Goal: Check status: Check status

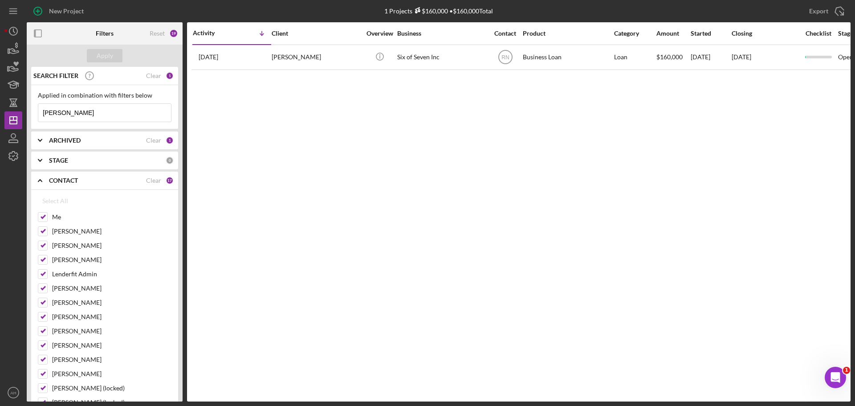
drag, startPoint x: 65, startPoint y: 113, endPoint x: 1, endPoint y: 97, distance: 65.2
click at [1, 97] on div "New Project 1 Projects $160,000 • $160,000 Total Export Icon/Export Filters Res…" at bounding box center [427, 203] width 855 height 406
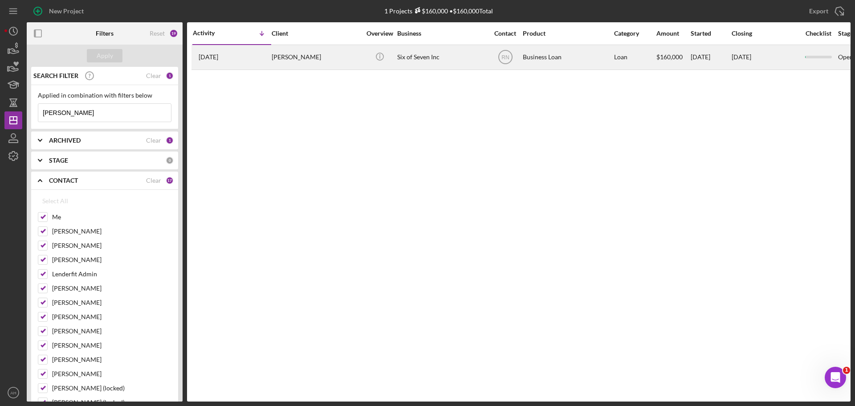
click at [212, 55] on time "[DATE]" at bounding box center [209, 56] width 20 height 7
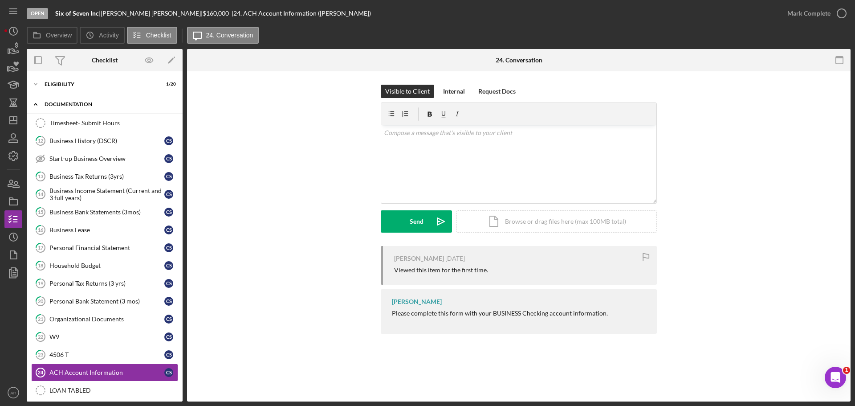
click at [35, 102] on icon "Icon/Expander" at bounding box center [36, 104] width 18 height 18
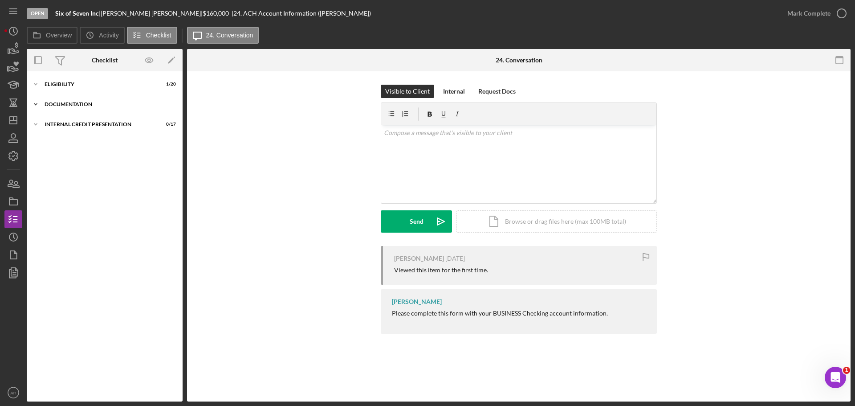
click at [36, 106] on icon "Icon/Expander" at bounding box center [36, 104] width 18 height 18
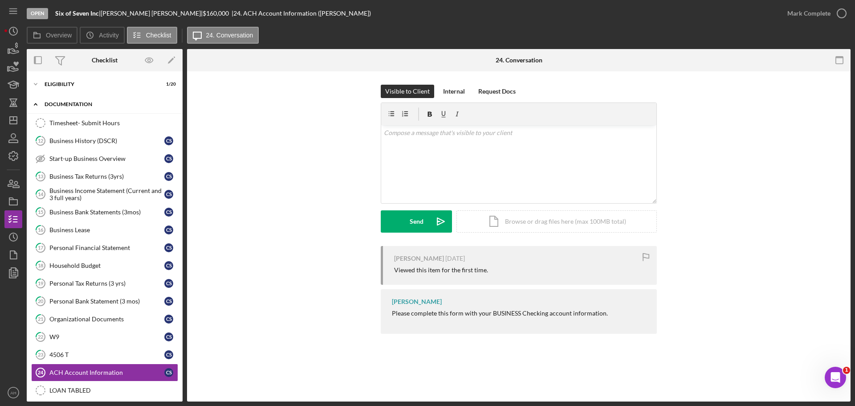
scroll to position [45, 0]
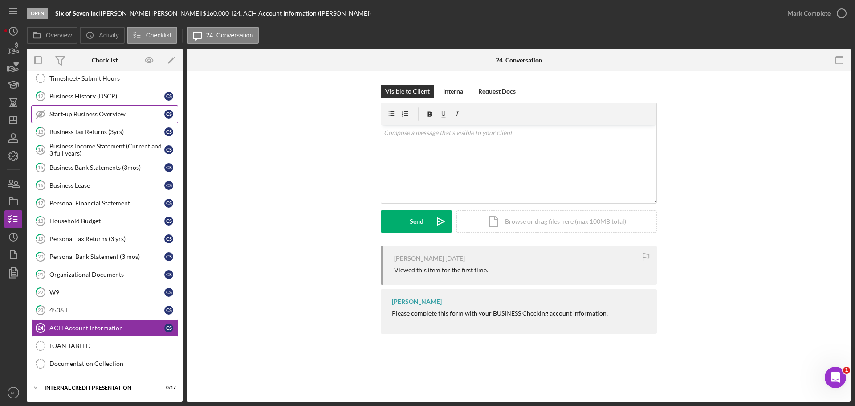
click at [78, 112] on div "Start-up Business Overview" at bounding box center [106, 113] width 115 height 7
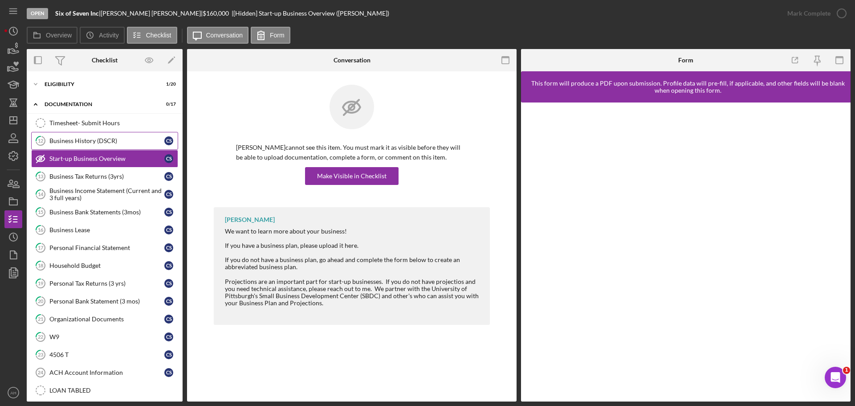
click at [83, 136] on link "12 Business History (DSCR) C S" at bounding box center [104, 141] width 147 height 18
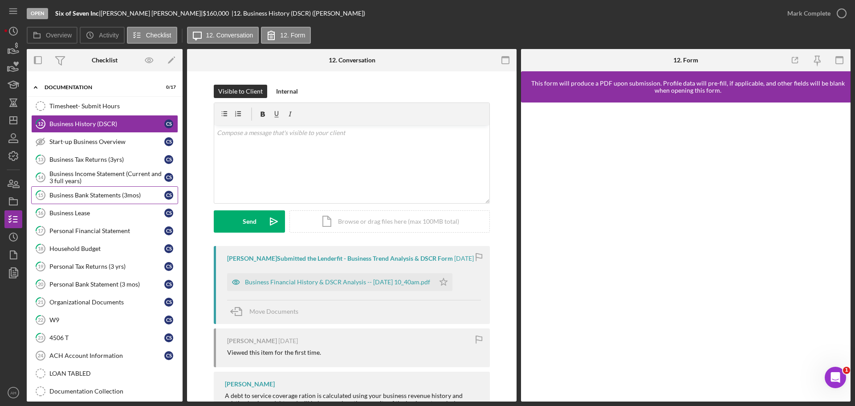
scroll to position [45, 0]
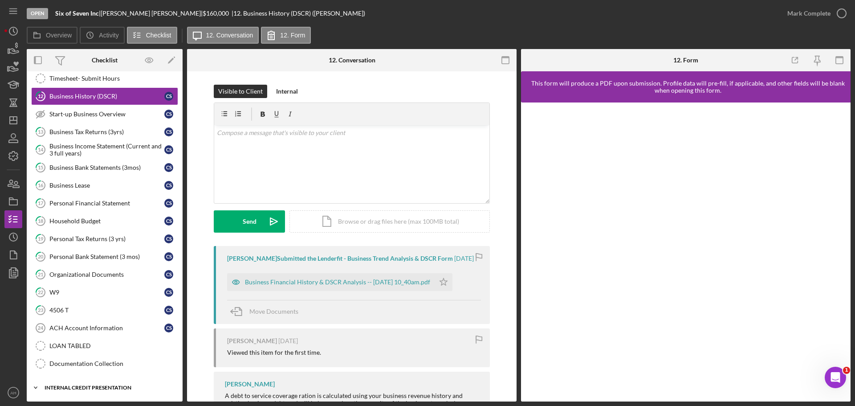
click at [35, 387] on icon "Icon/Expander" at bounding box center [36, 388] width 18 height 18
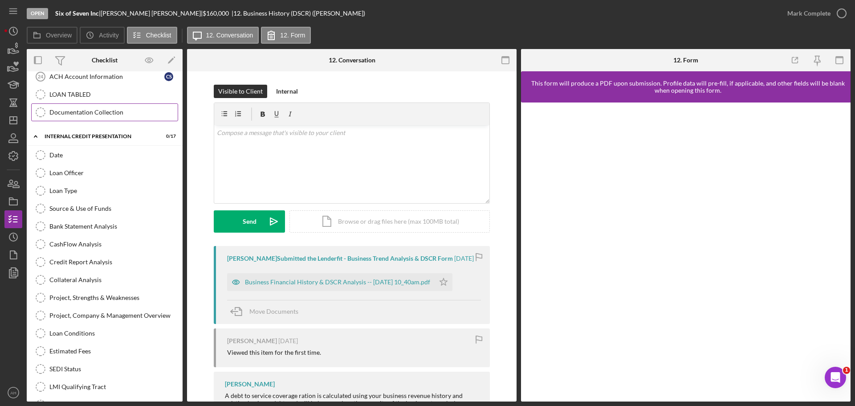
scroll to position [312, 0]
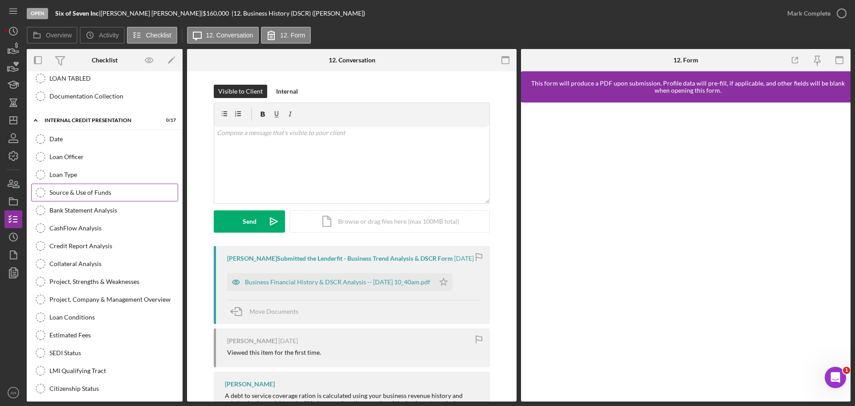
click at [79, 191] on div "Source & Use of Funds" at bounding box center [113, 192] width 128 height 7
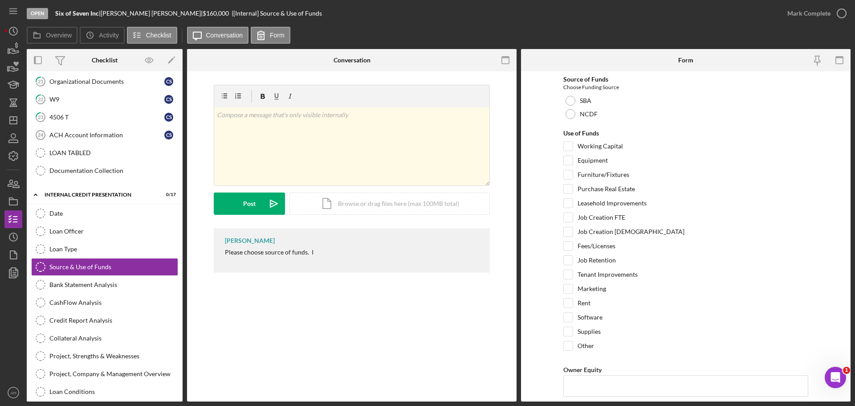
scroll to position [226, 0]
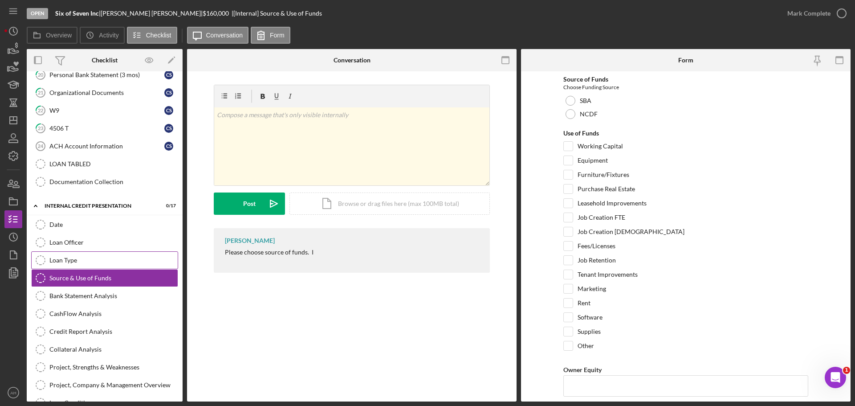
click at [90, 259] on div "Loan Type" at bounding box center [113, 260] width 128 height 7
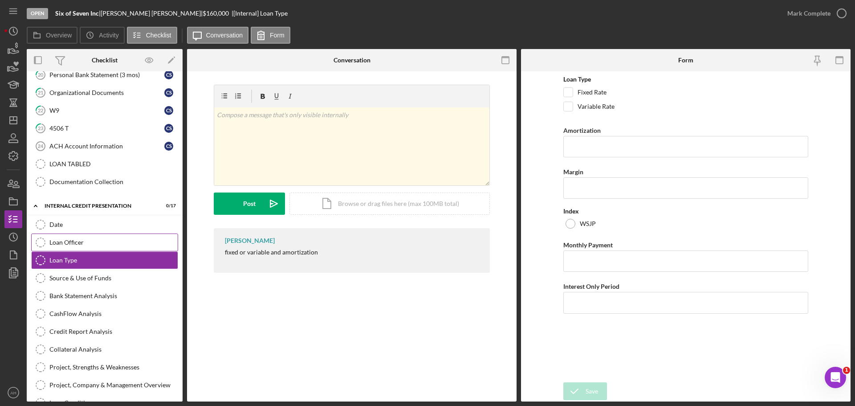
click at [87, 242] on div "Loan Officer" at bounding box center [113, 242] width 128 height 7
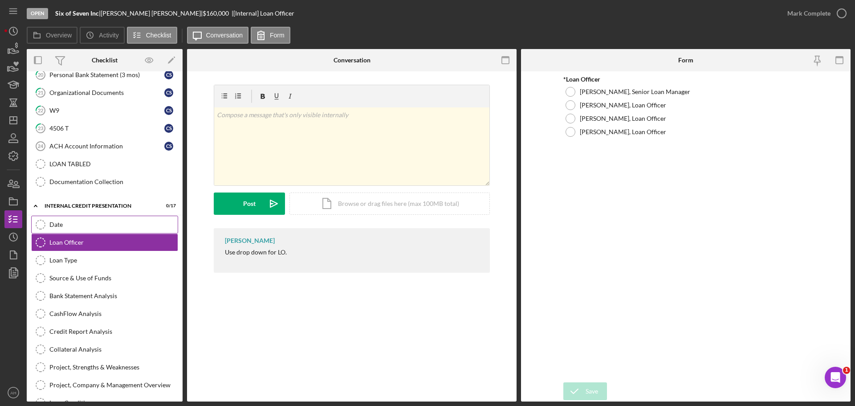
click at [85, 224] on div "Date" at bounding box center [113, 224] width 128 height 7
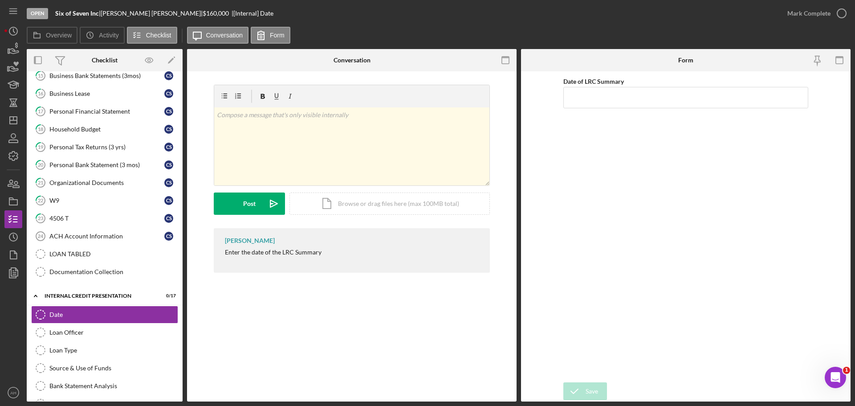
scroll to position [102, 0]
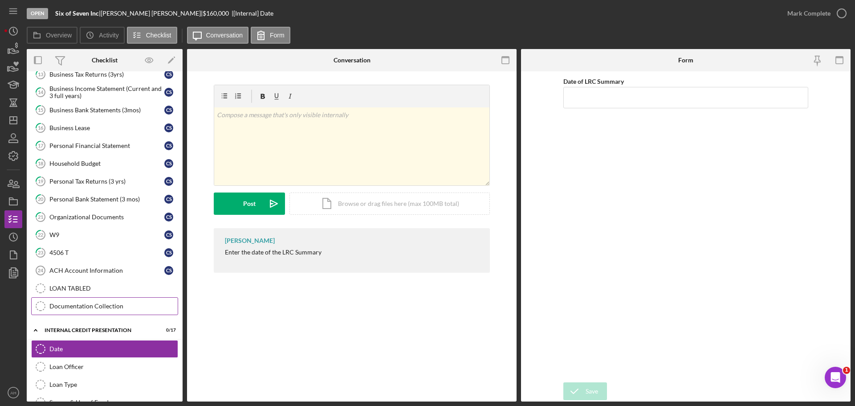
click at [94, 305] on div "Documentation Collection" at bounding box center [113, 306] width 128 height 7
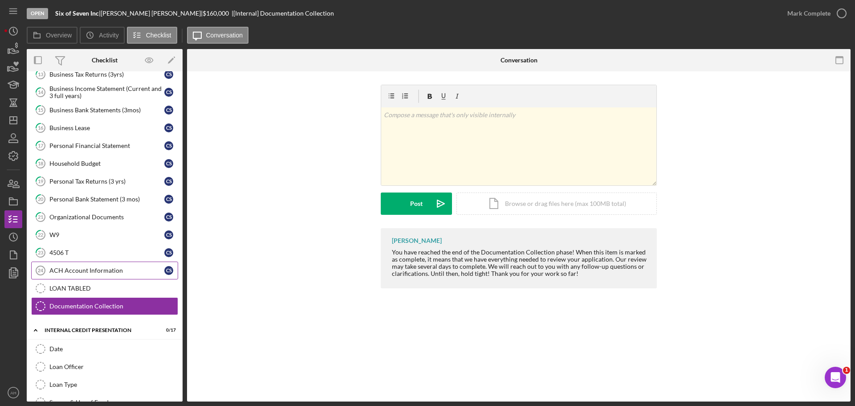
click at [68, 270] on div "ACH Account Information" at bounding box center [106, 270] width 115 height 7
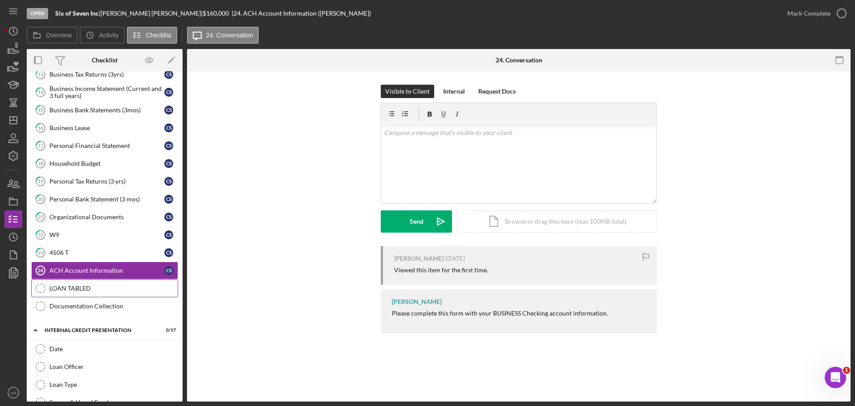
click at [67, 292] on div "LOAN TABLED" at bounding box center [113, 288] width 128 height 7
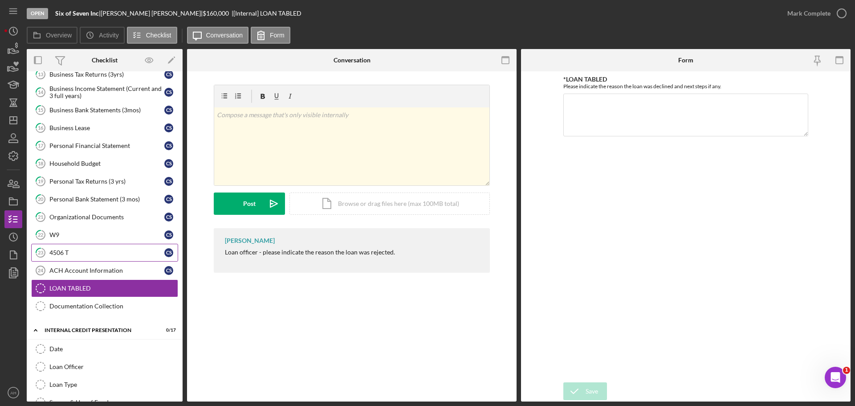
click at [58, 257] on link "23 4506 T C S" at bounding box center [104, 253] width 147 height 18
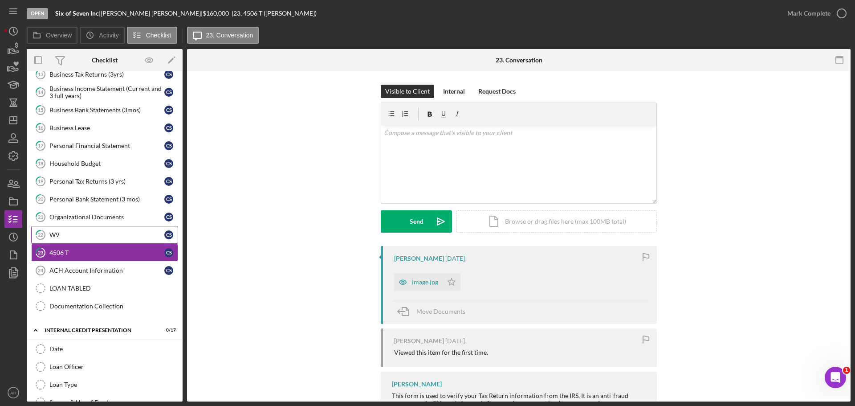
click at [64, 235] on div "W9" at bounding box center [106, 234] width 115 height 7
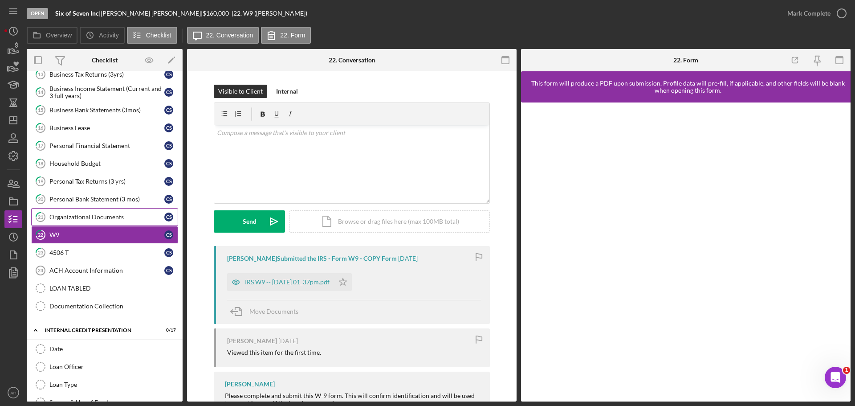
click at [68, 216] on div "Organizational Documents" at bounding box center [106, 216] width 115 height 7
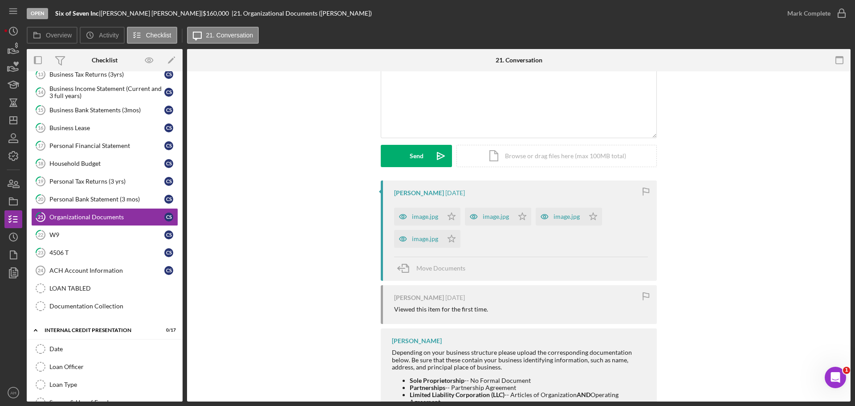
scroll to position [139, 0]
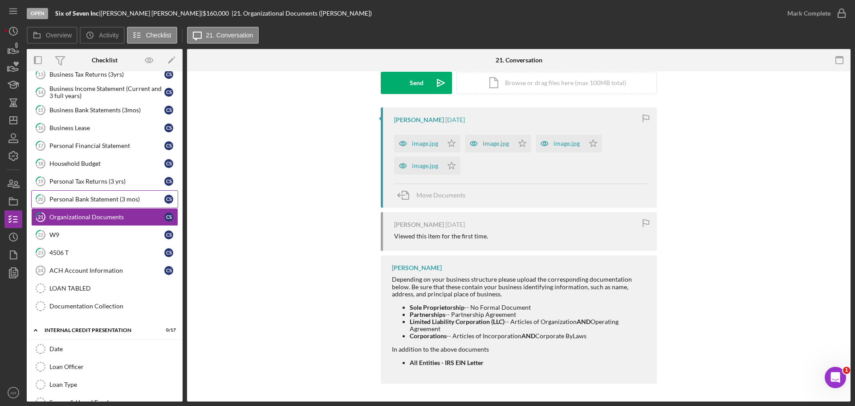
click at [82, 198] on div "Personal Bank Statement (3 mos)" at bounding box center [106, 199] width 115 height 7
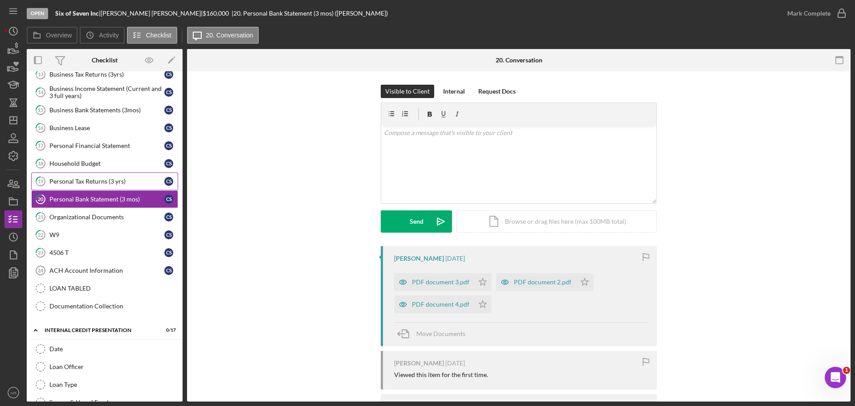
click at [80, 179] on div "Personal Tax Returns (3 yrs)" at bounding box center [106, 181] width 115 height 7
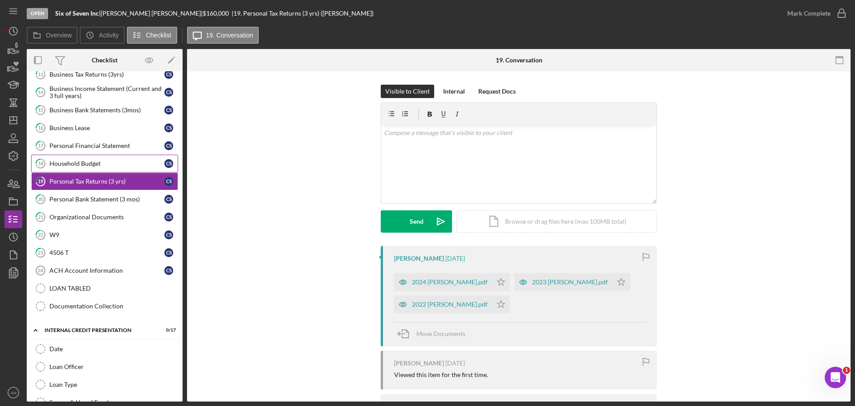
click at [80, 162] on div "Household Budget" at bounding box center [106, 163] width 115 height 7
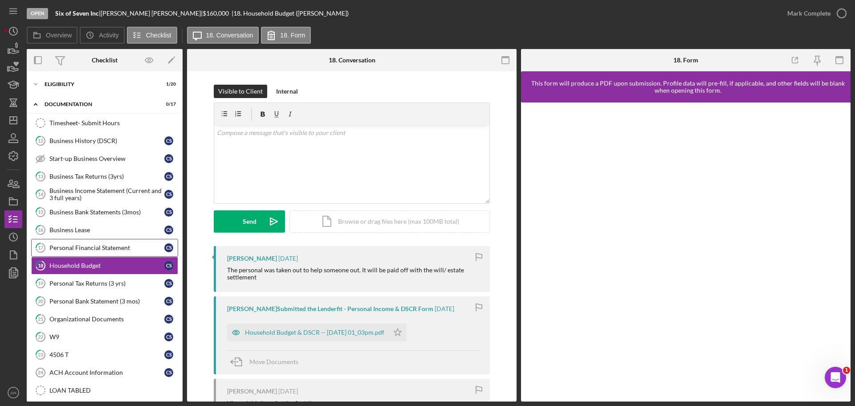
click at [97, 247] on div "Personal Financial Statement" at bounding box center [106, 247] width 115 height 7
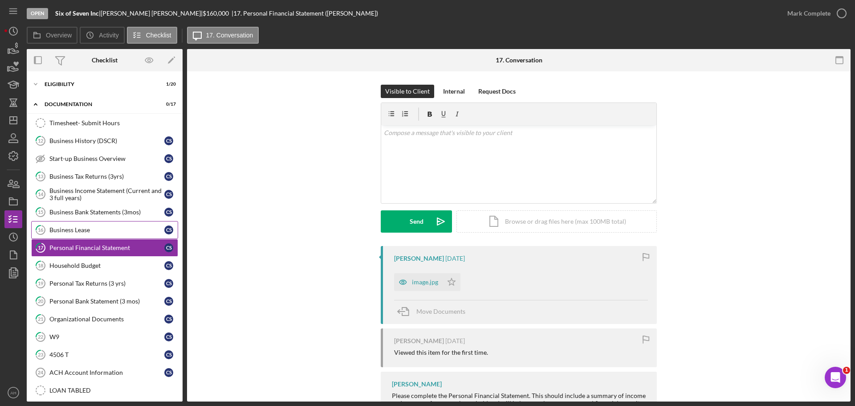
click at [97, 226] on div "Business Lease" at bounding box center [106, 229] width 115 height 7
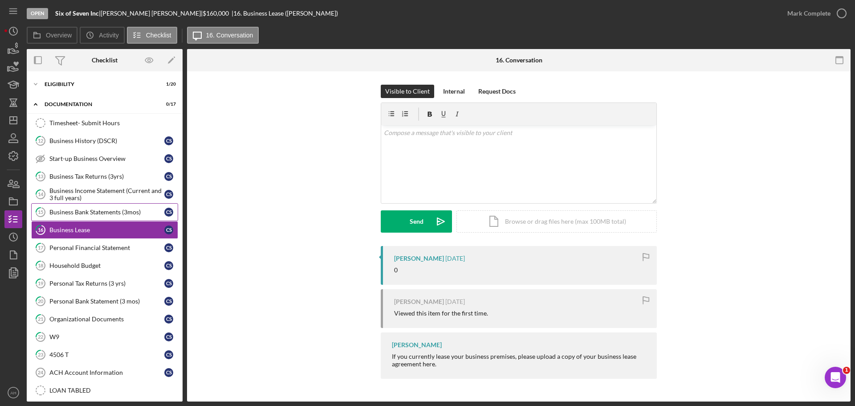
click at [94, 213] on div "Business Bank Statements (3mos)" at bounding box center [106, 212] width 115 height 7
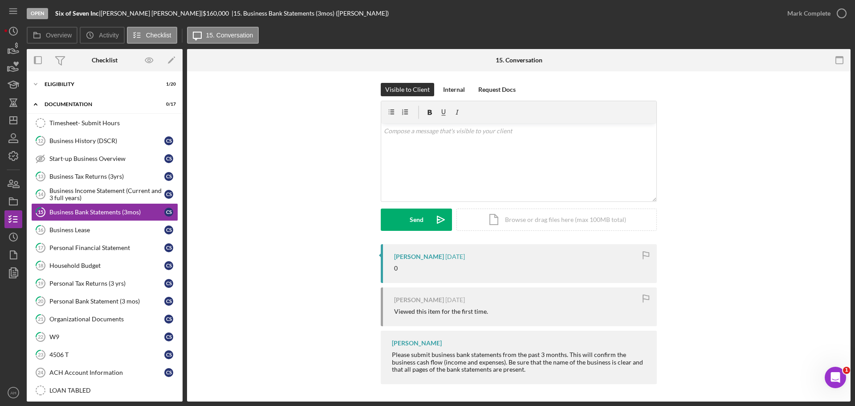
scroll to position [2, 0]
click at [84, 187] on div "Business Income Statement (Current and 3 full years)" at bounding box center [106, 194] width 115 height 14
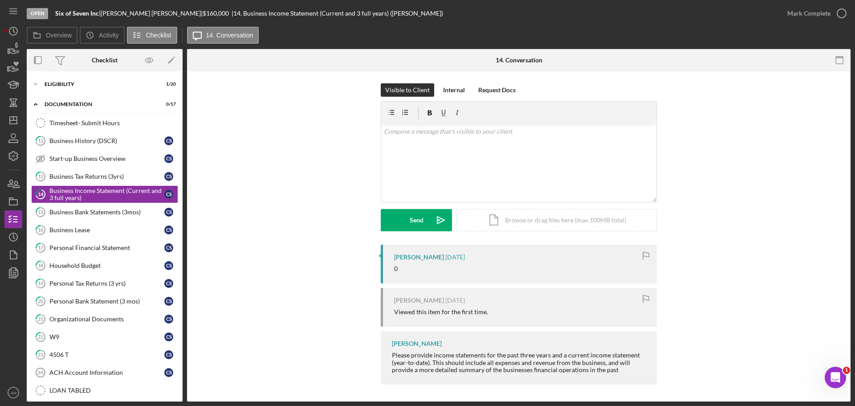
scroll to position [2, 0]
click at [80, 174] on div "Business Tax Returns (3yrs)" at bounding box center [106, 176] width 115 height 7
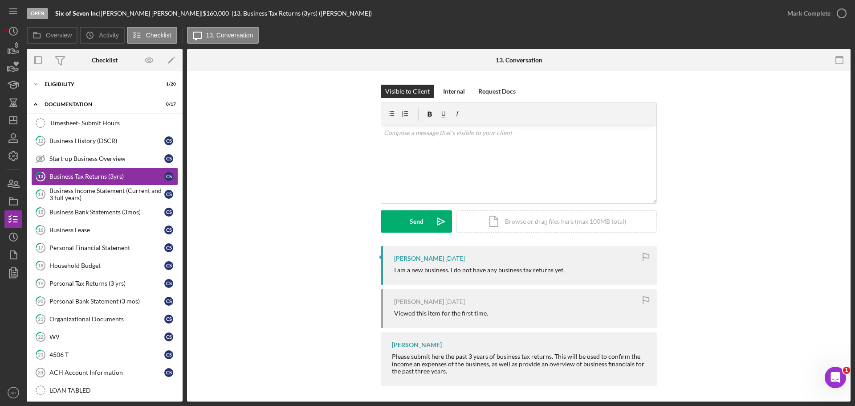
scroll to position [2, 0]
click at [74, 155] on div "Start-up Business Overview" at bounding box center [106, 158] width 115 height 7
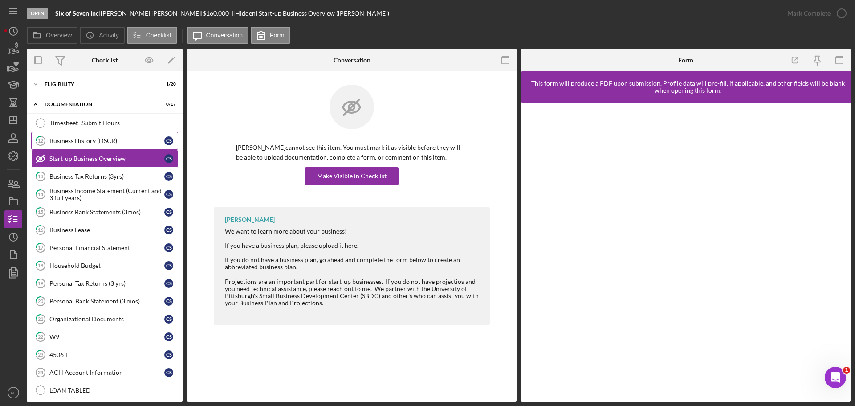
scroll to position [2, 0]
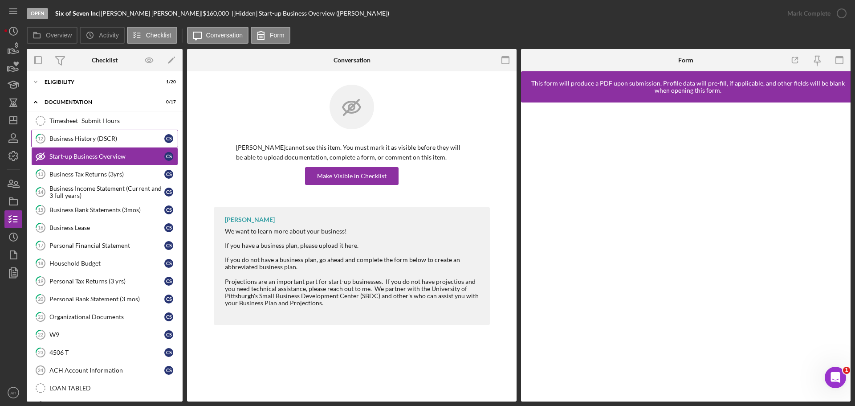
click at [98, 135] on div "Business History (DSCR)" at bounding box center [106, 138] width 115 height 7
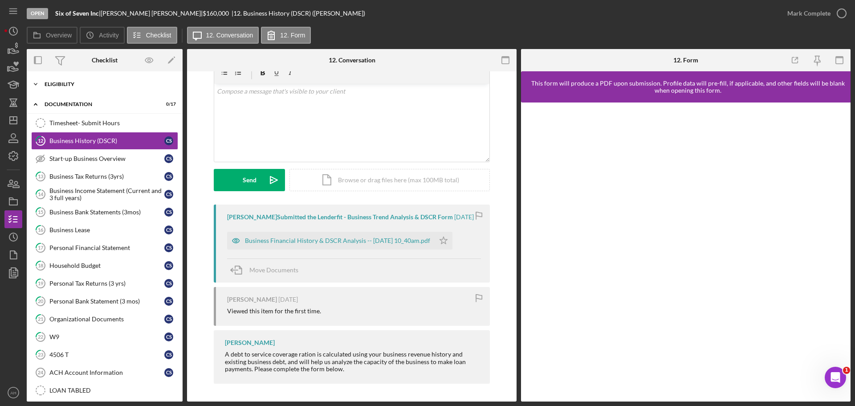
click at [36, 86] on icon "Icon/Expander" at bounding box center [36, 84] width 18 height 18
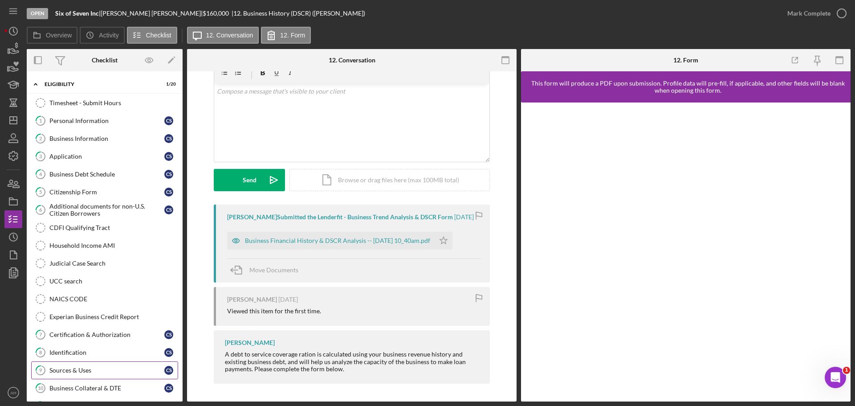
click at [71, 367] on div "Sources & Uses" at bounding box center [106, 370] width 115 height 7
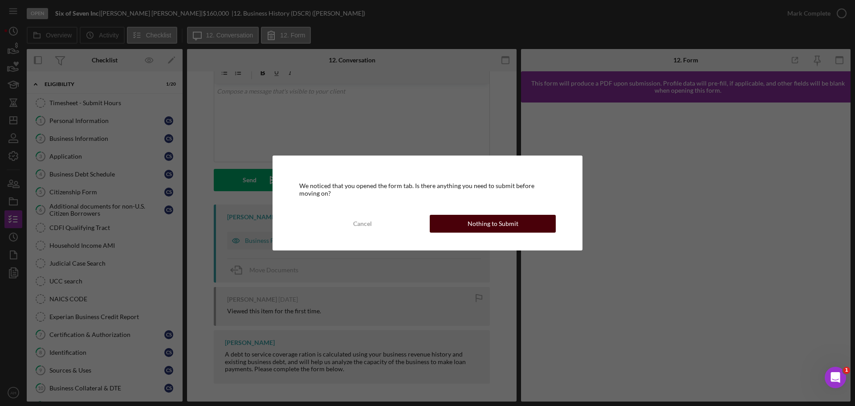
click at [477, 220] on div "Nothing to Submit" at bounding box center [493, 224] width 51 height 18
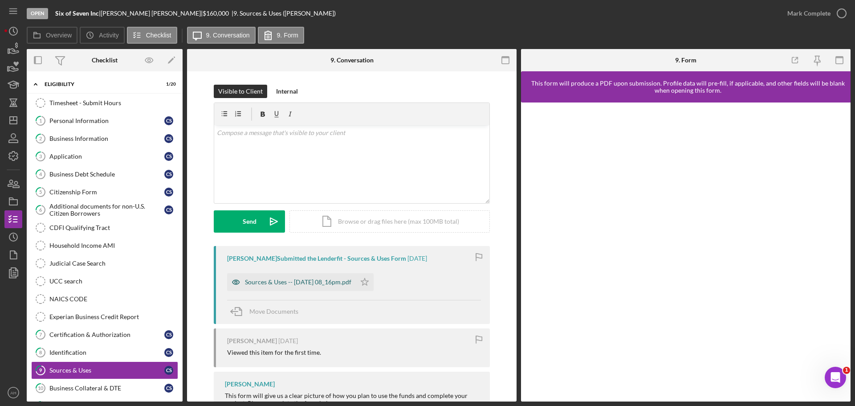
click at [297, 278] on div "Sources & Uses -- [DATE] 08_16pm.pdf" at bounding box center [298, 281] width 106 height 7
